Goal: Browse casually: Explore the website without a specific task or goal

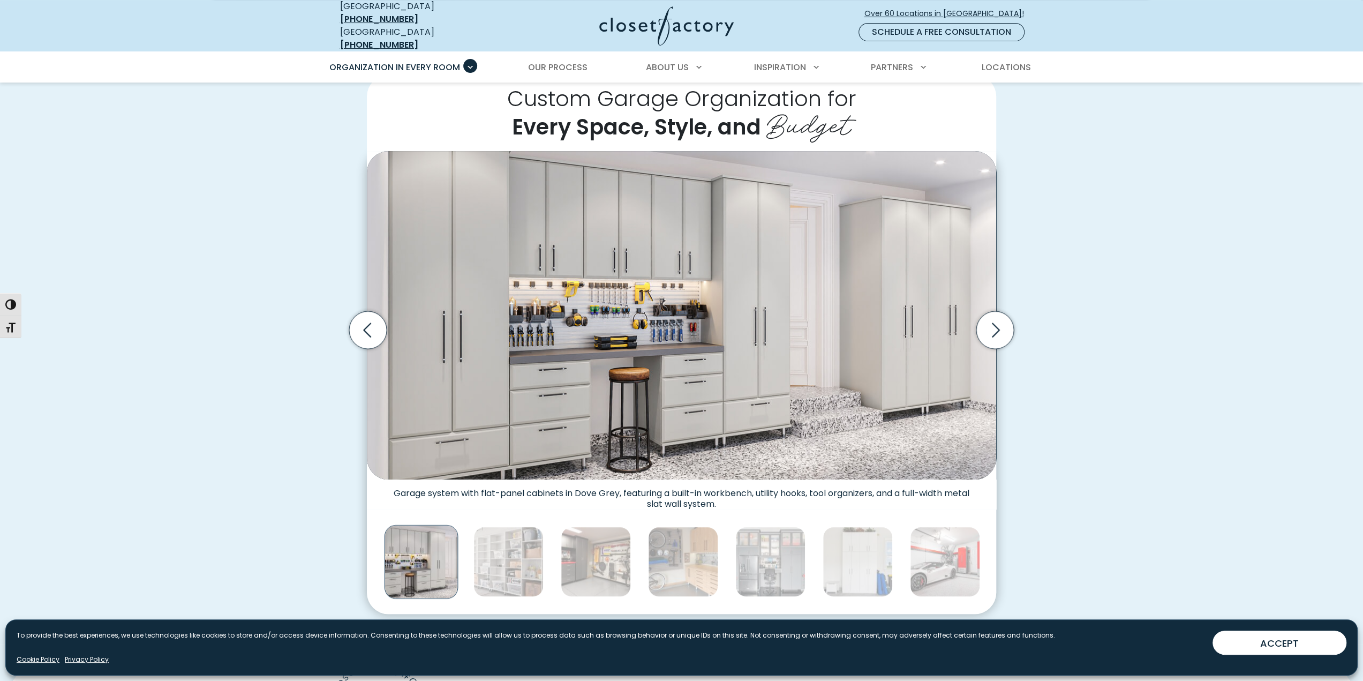
scroll to position [268, 0]
click at [995, 319] on icon "Next slide" at bounding box center [996, 329] width 38 height 38
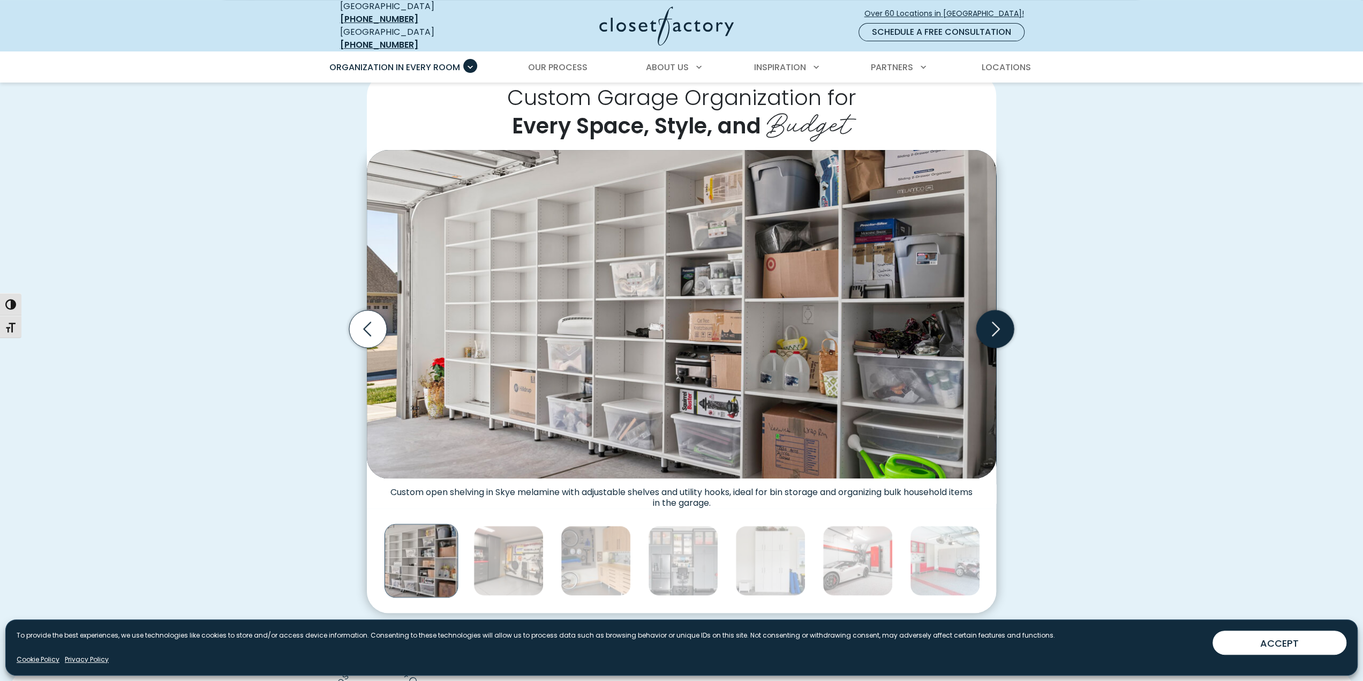
click at [1000, 322] on icon "Next slide" at bounding box center [996, 329] width 38 height 38
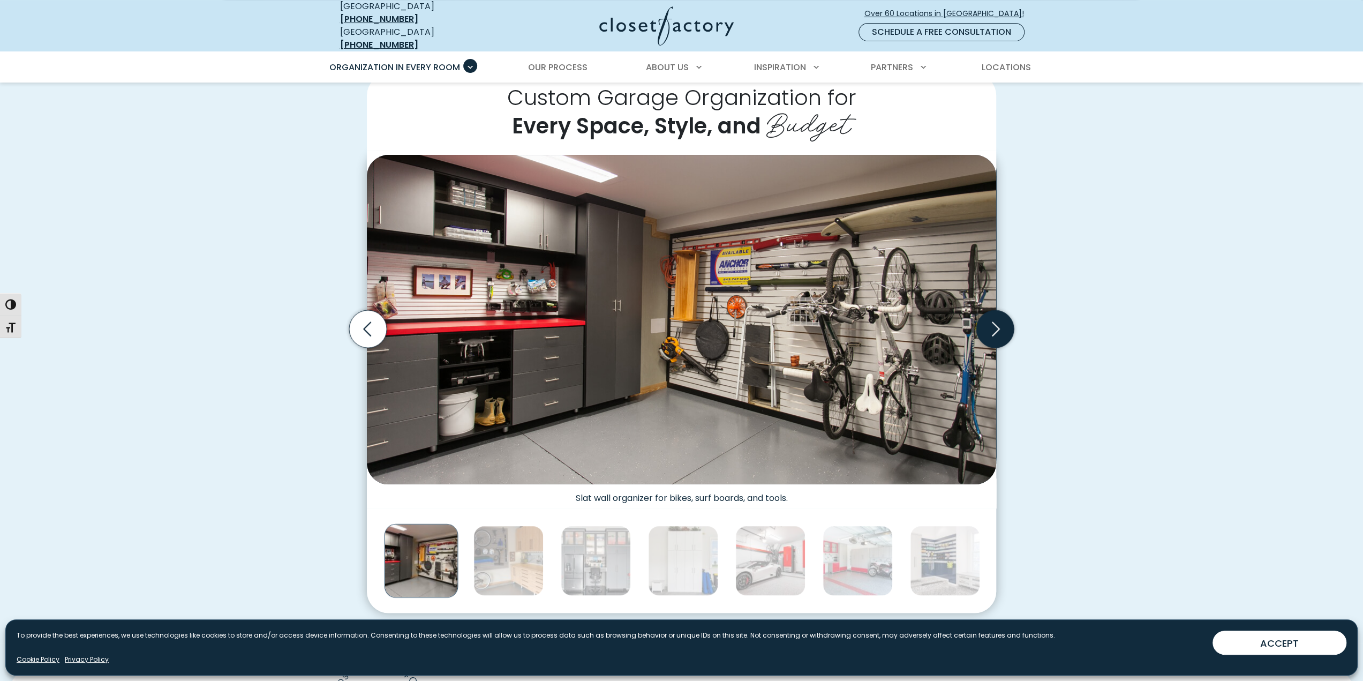
click at [1000, 323] on icon "Next slide" at bounding box center [996, 329] width 38 height 38
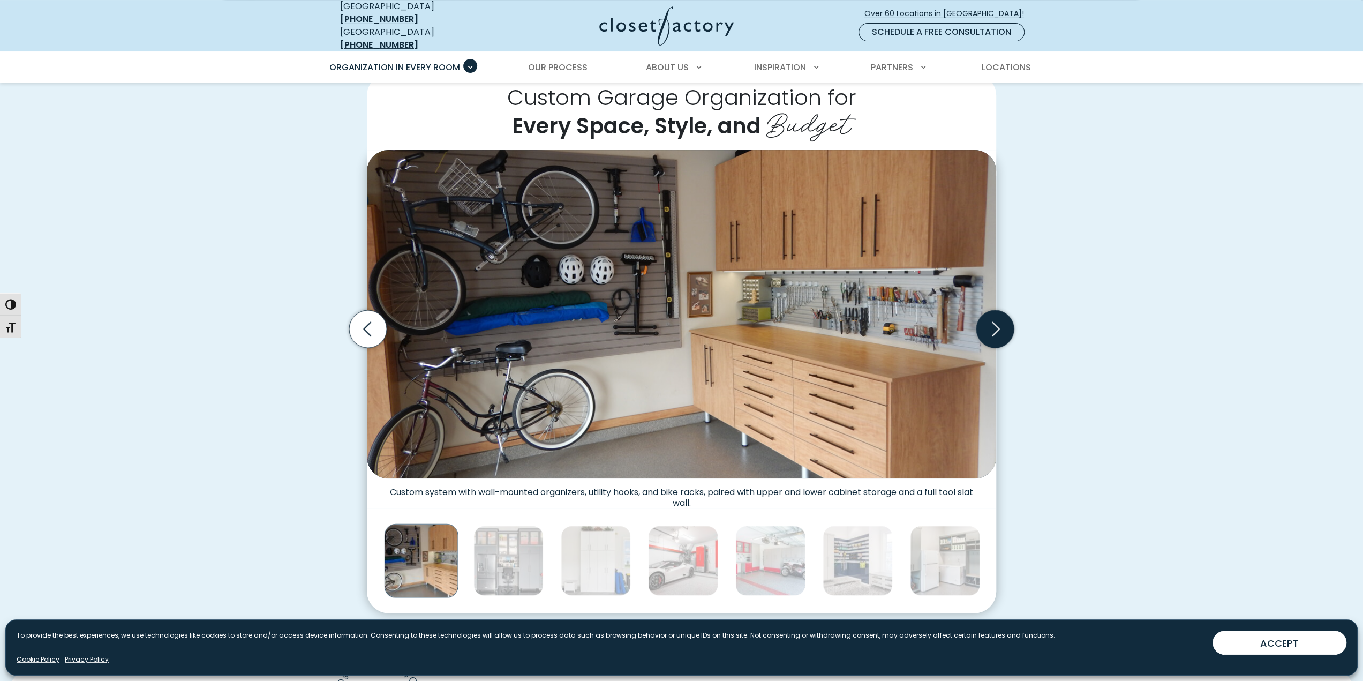
click at [1000, 323] on icon "Next slide" at bounding box center [996, 329] width 38 height 38
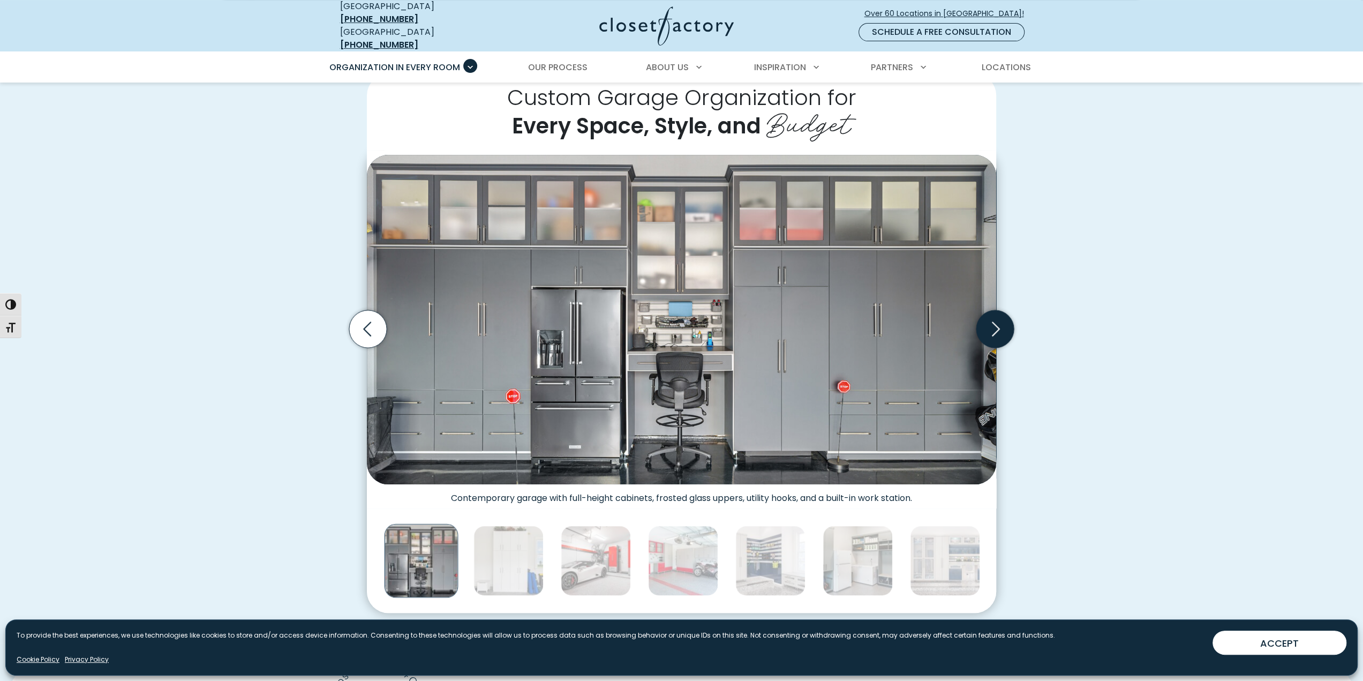
click at [1000, 323] on icon "Next slide" at bounding box center [996, 329] width 38 height 38
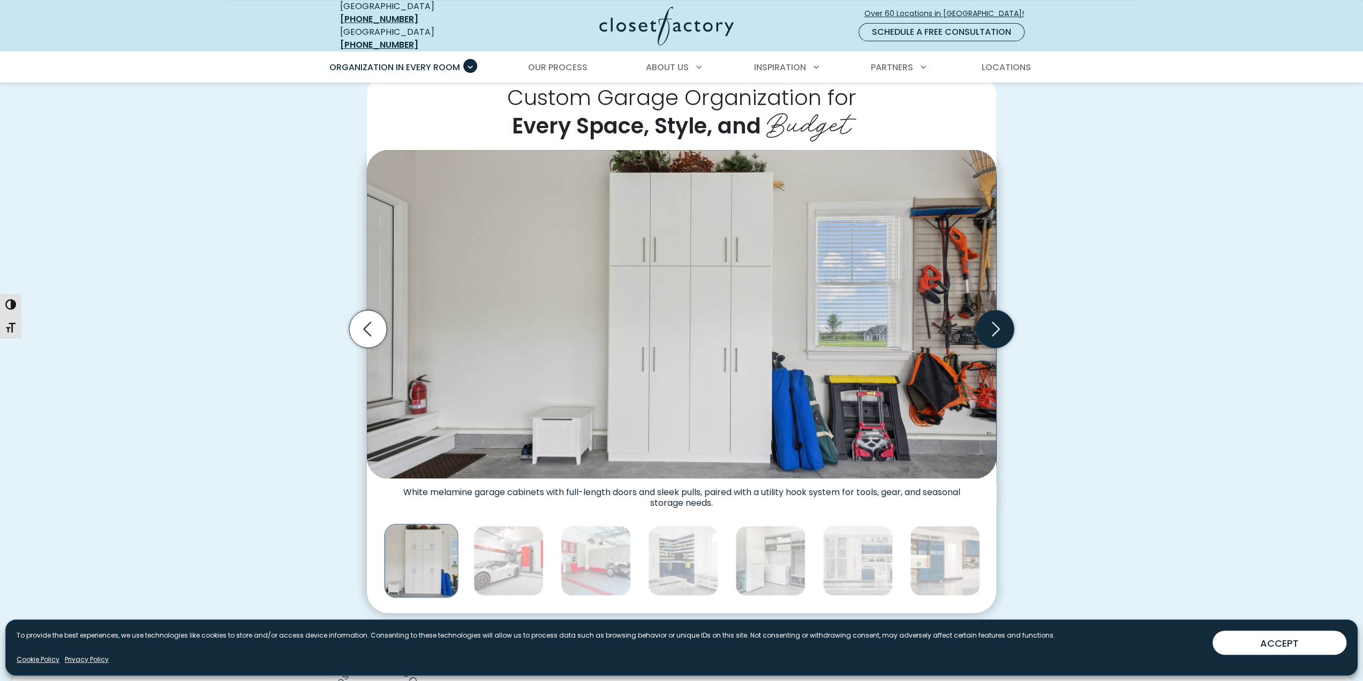
click at [1000, 323] on icon "Next slide" at bounding box center [996, 329] width 38 height 38
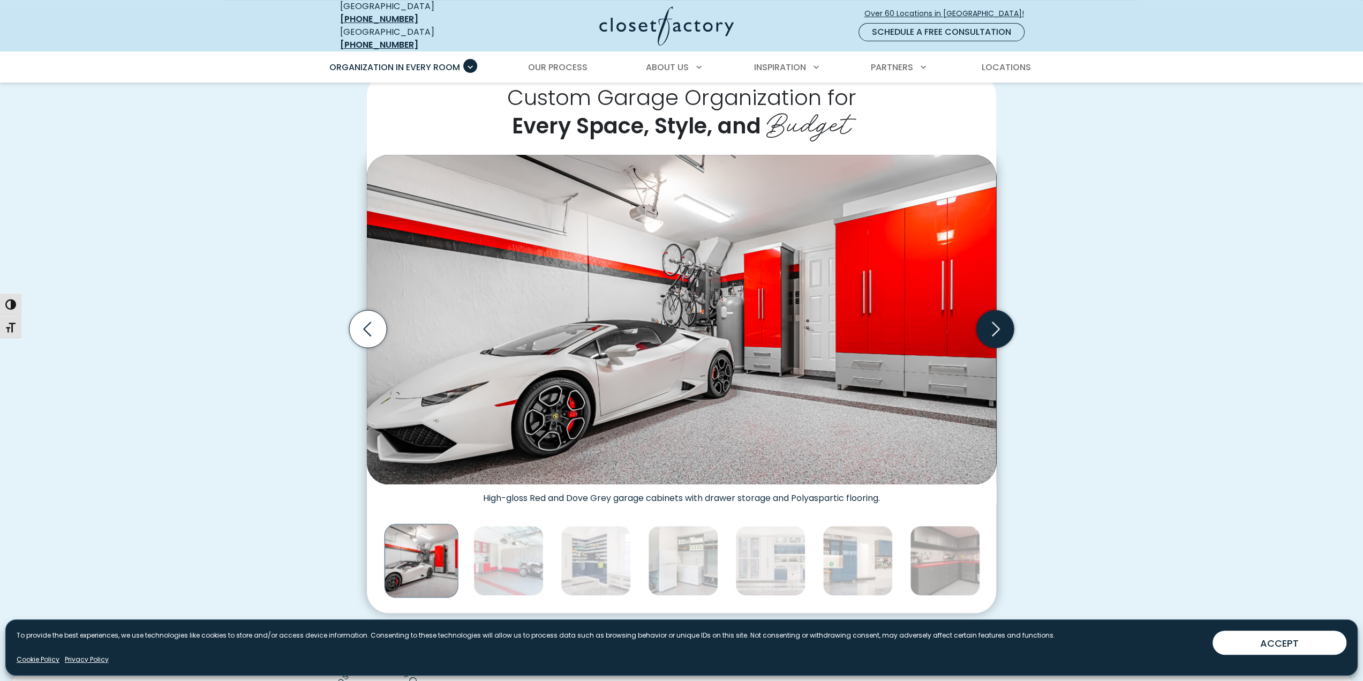
click at [1000, 323] on icon "Next slide" at bounding box center [996, 329] width 38 height 38
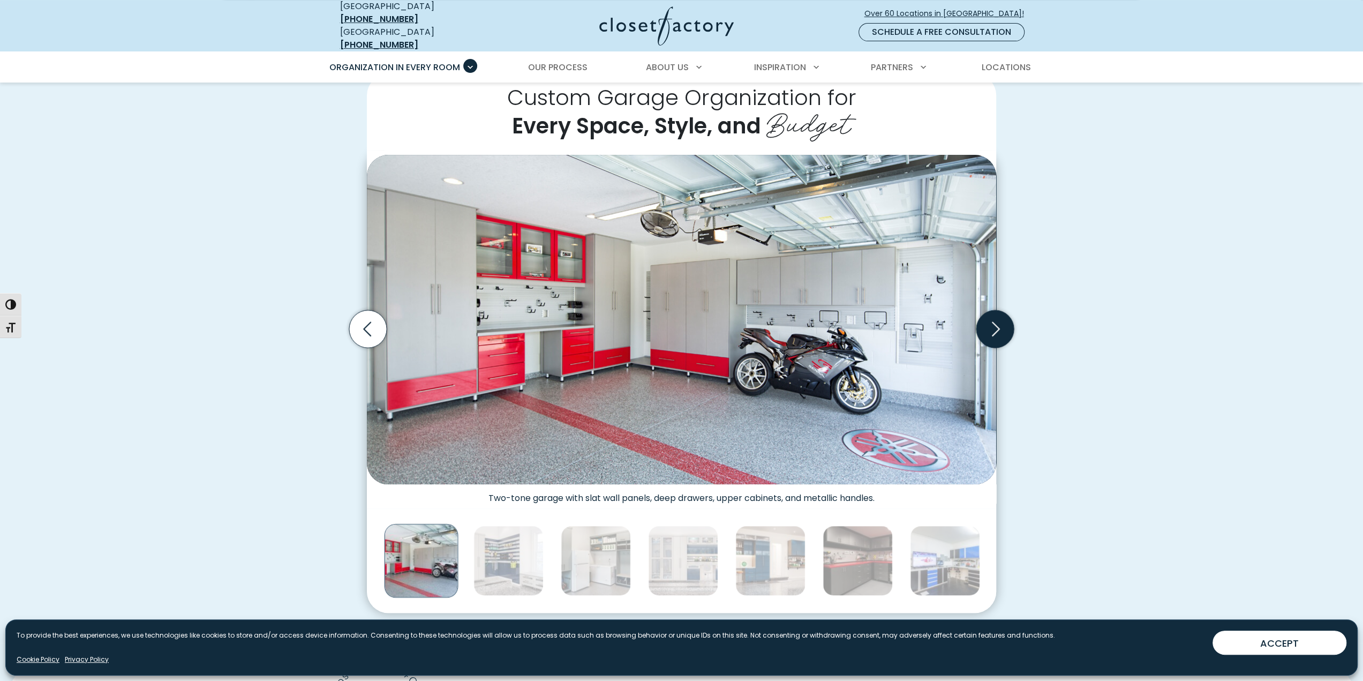
click at [1000, 323] on icon "Next slide" at bounding box center [996, 329] width 38 height 38
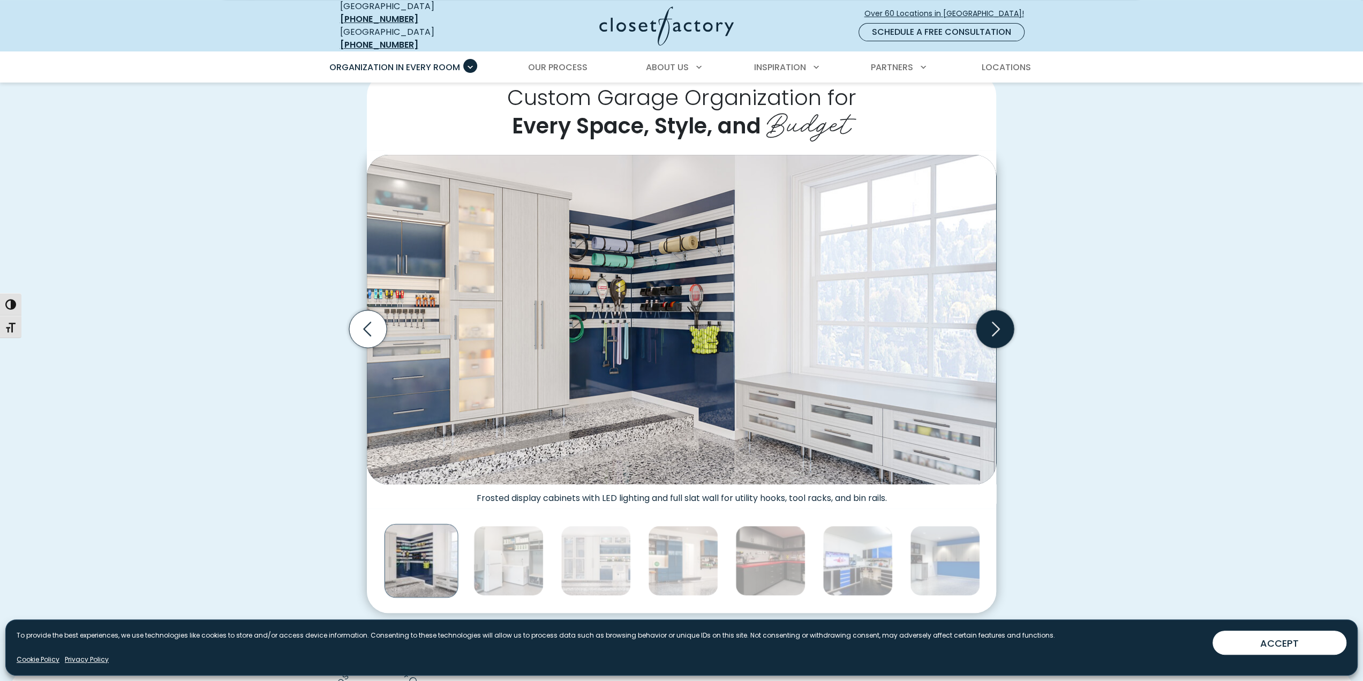
click at [994, 319] on icon "Next slide" at bounding box center [996, 329] width 38 height 38
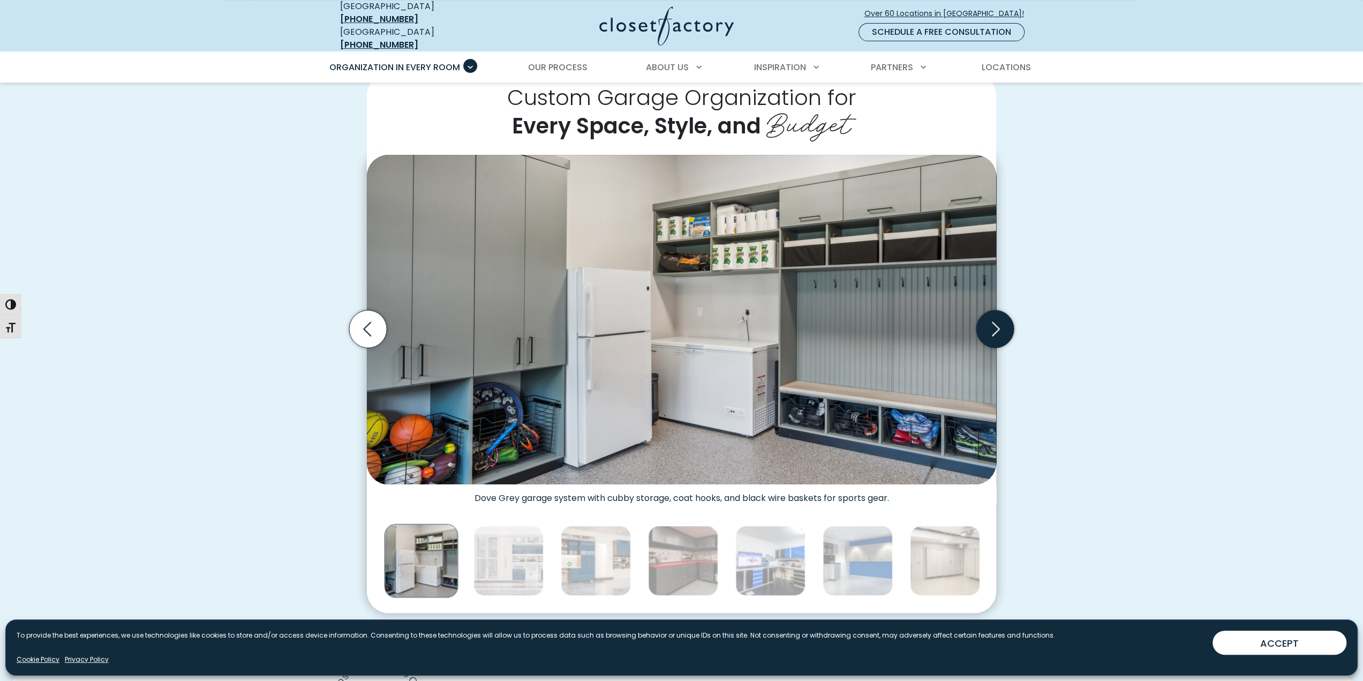
click at [994, 319] on icon "Next slide" at bounding box center [996, 329] width 38 height 38
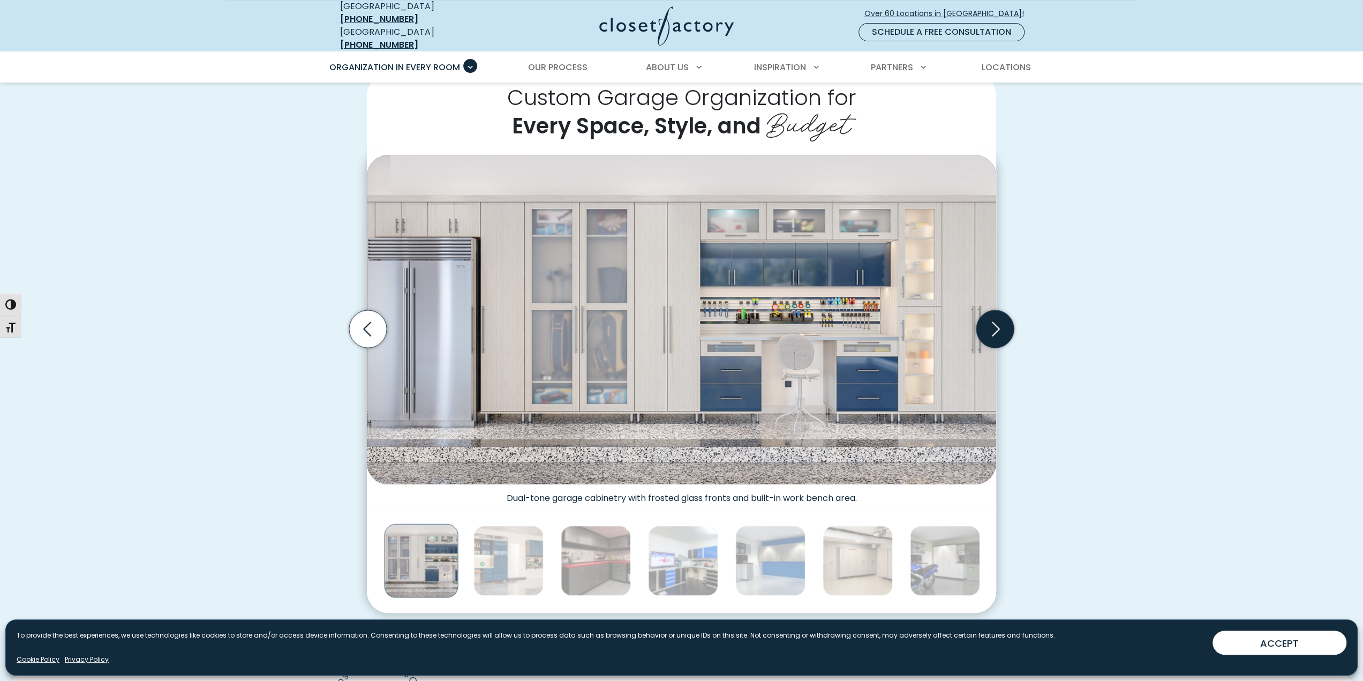
click at [994, 319] on icon "Next slide" at bounding box center [996, 329] width 38 height 38
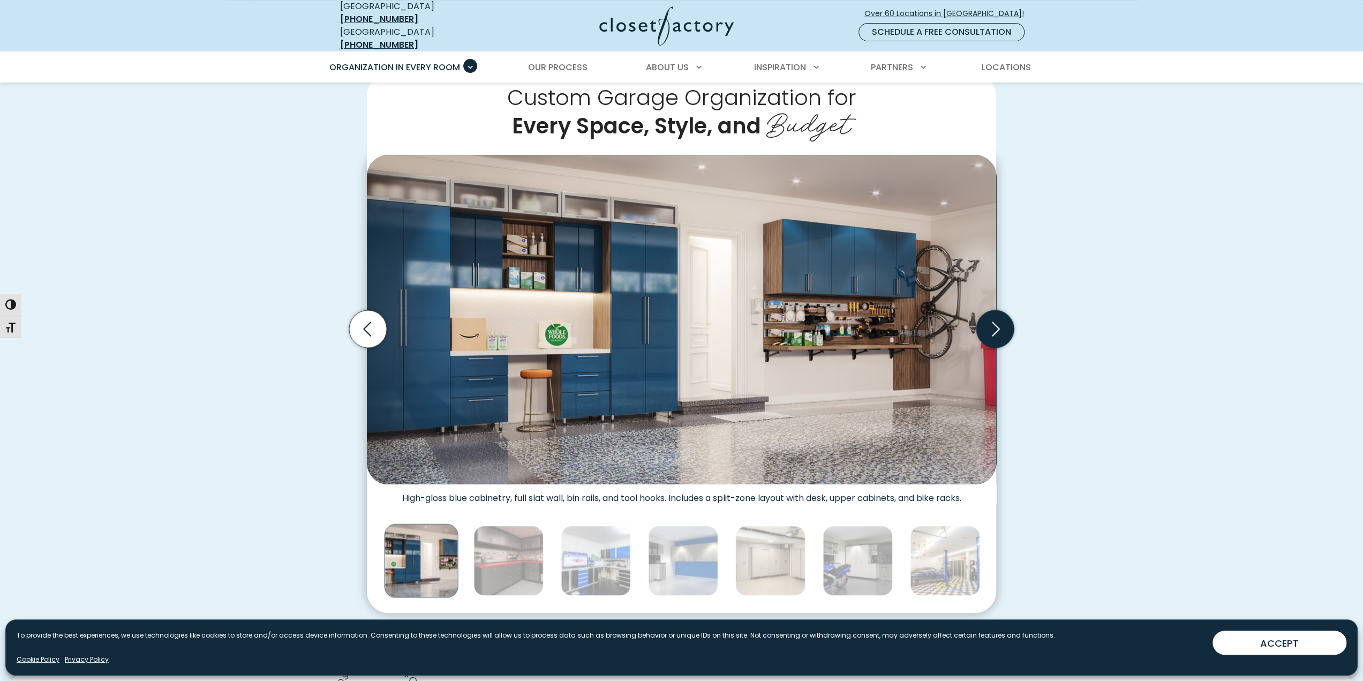
click at [994, 319] on icon "Next slide" at bounding box center [996, 329] width 38 height 38
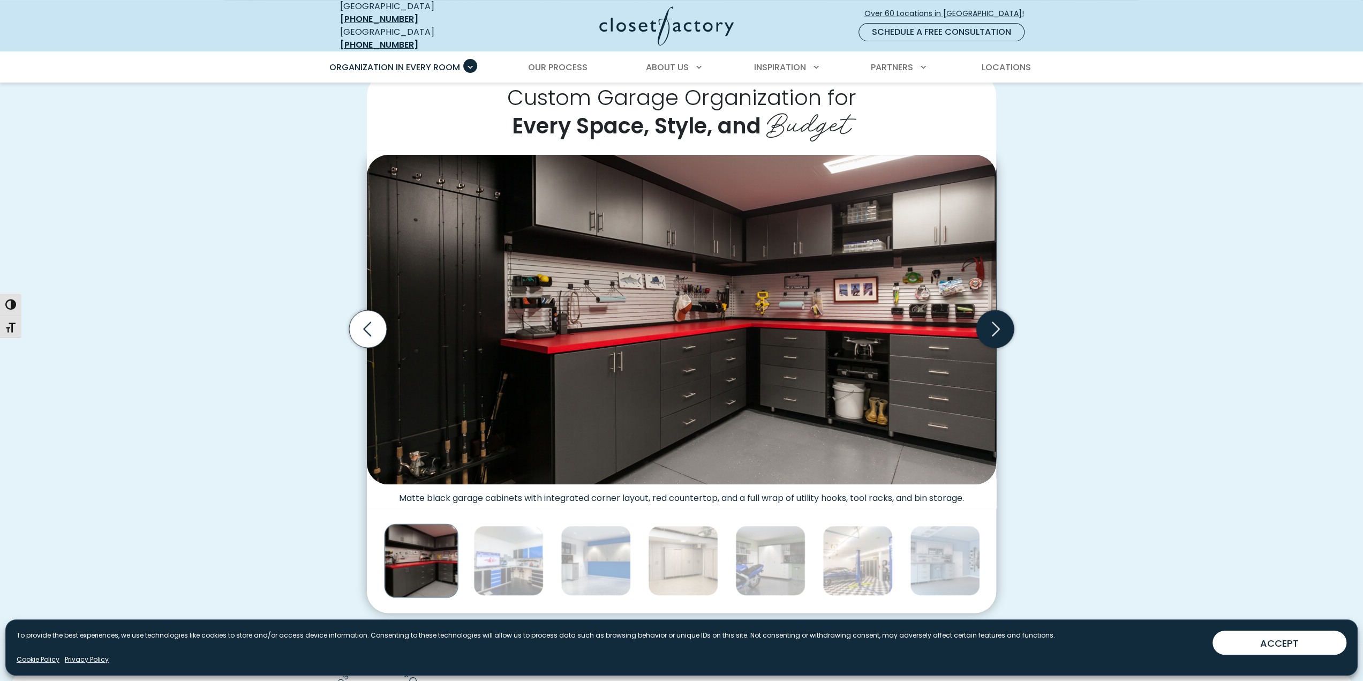
click at [994, 319] on icon "Next slide" at bounding box center [996, 329] width 38 height 38
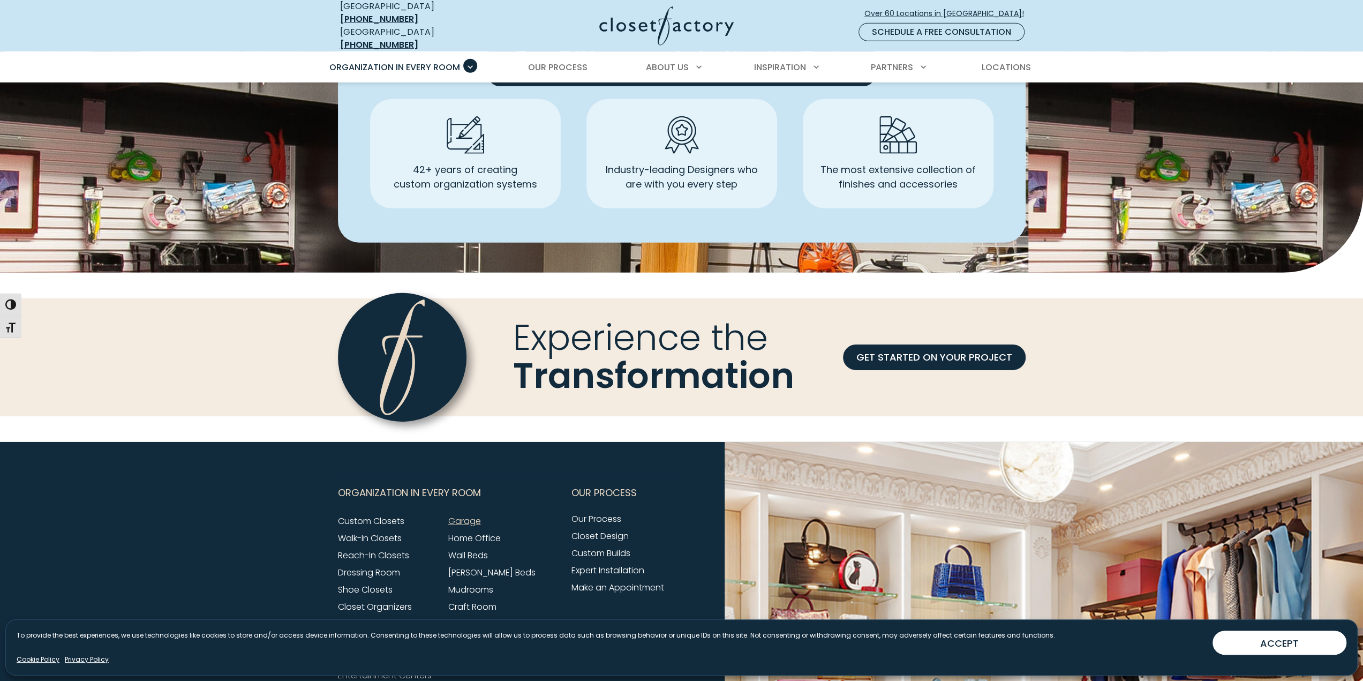
scroll to position [3268, 0]
click at [947, 347] on link "GET STARTED ON YOUR PROJECT" at bounding box center [934, 357] width 183 height 26
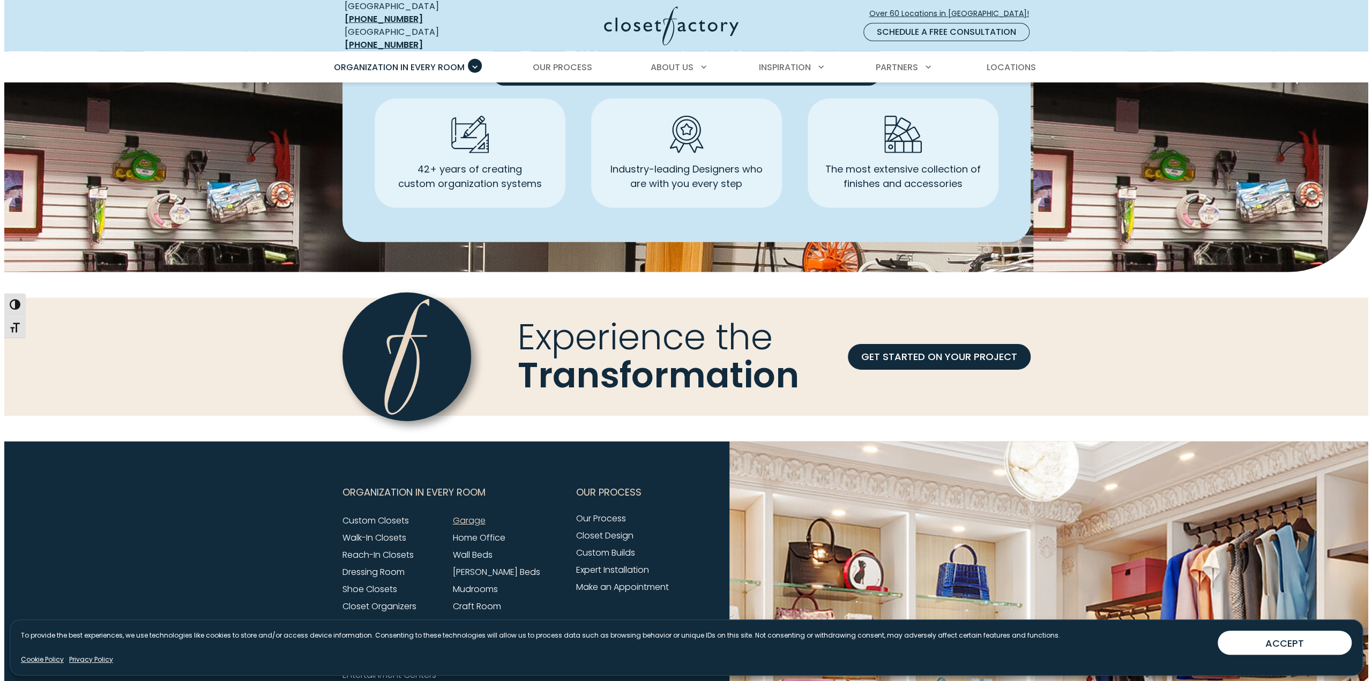
scroll to position [3269, 0]
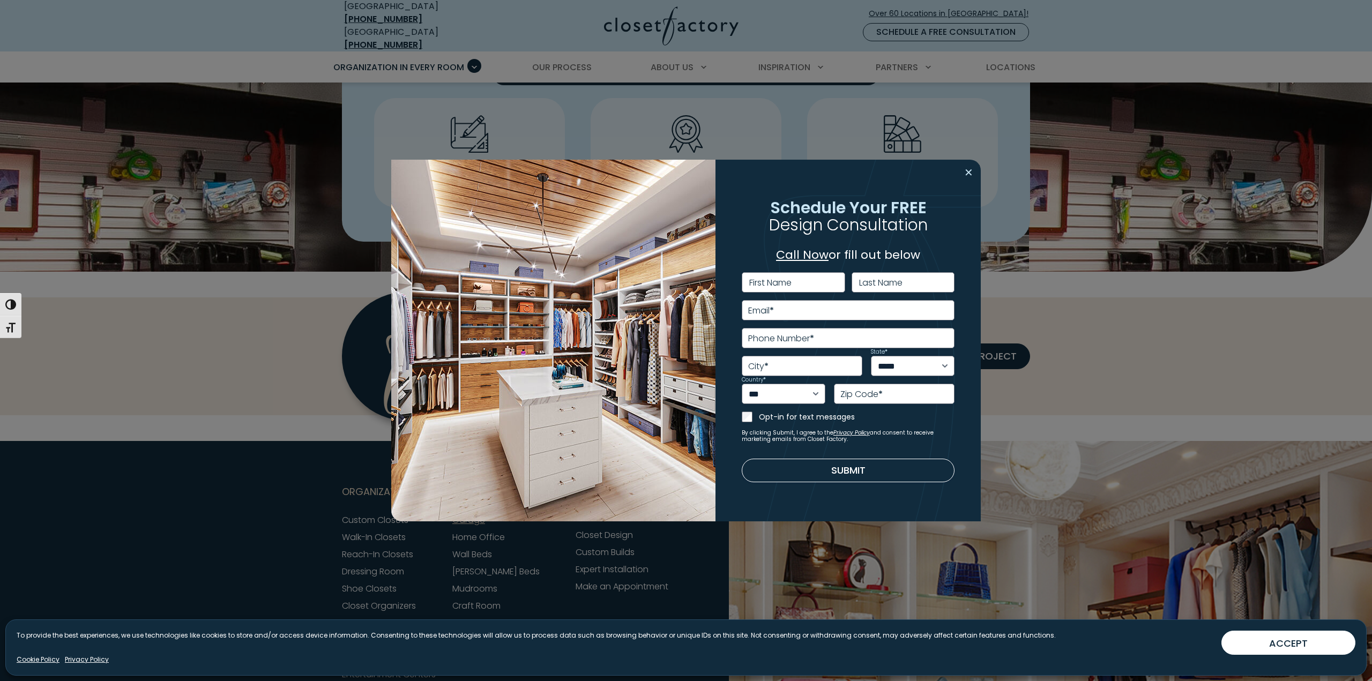
click at [966, 168] on button "Close modal" at bounding box center [969, 172] width 16 height 17
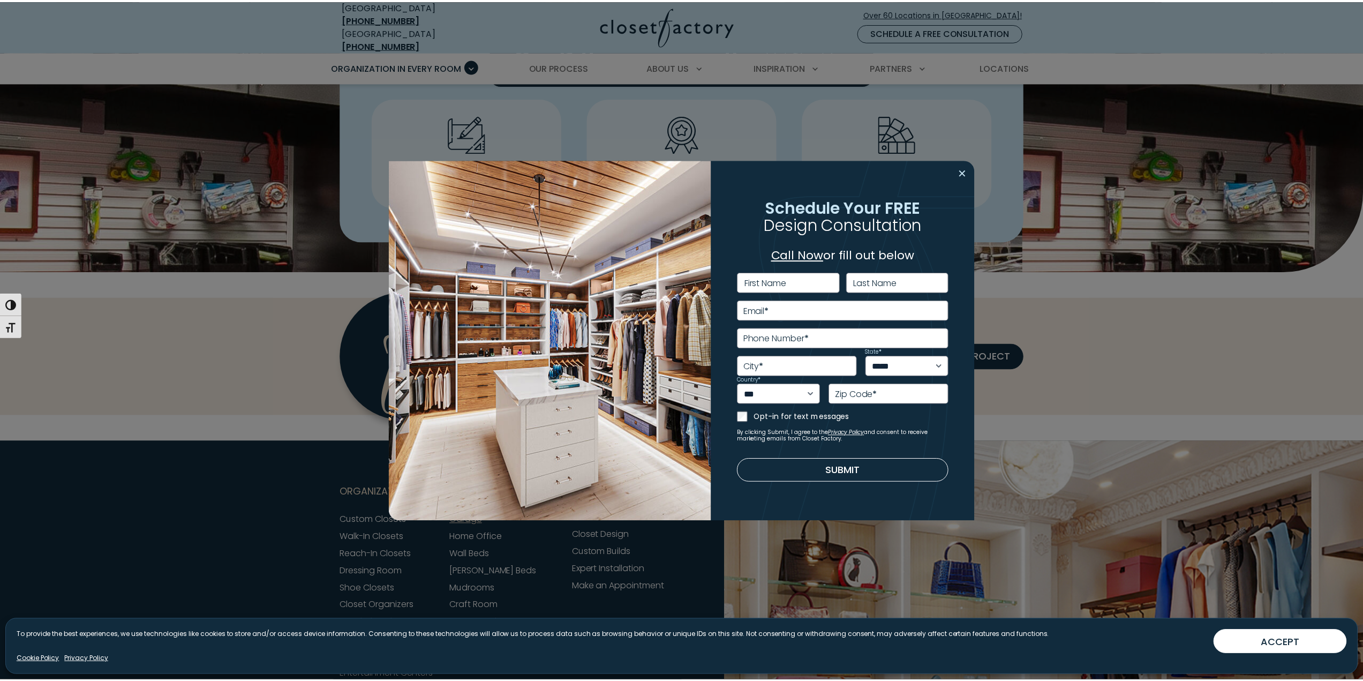
scroll to position [3268, 0]
